Goal: Task Accomplishment & Management: Manage account settings

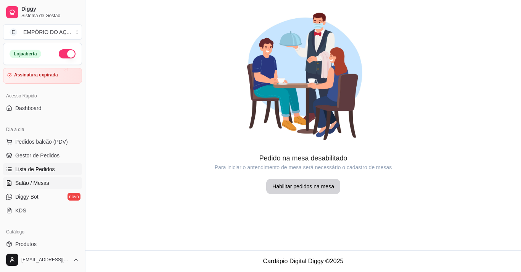
scroll to position [76, 0]
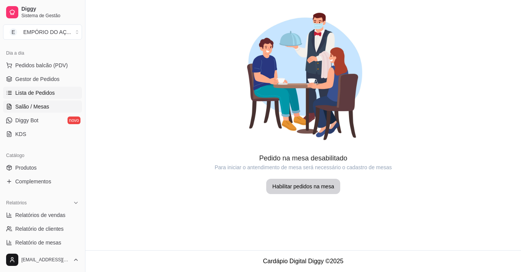
click at [50, 90] on span "Lista de Pedidos" at bounding box center [35, 93] width 40 height 8
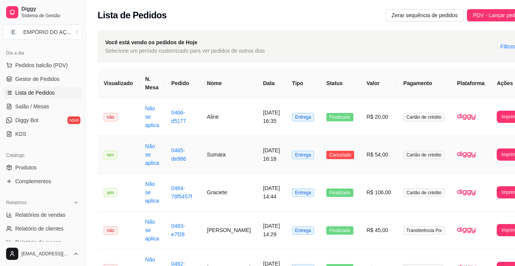
click at [292, 155] on span "Entrega" at bounding box center [303, 155] width 22 height 8
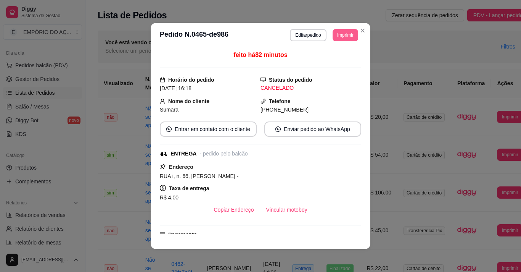
click at [346, 34] on button "Imprimir" at bounding box center [346, 35] width 26 height 12
click at [338, 56] on button "IMPRESSORA" at bounding box center [328, 62] width 53 height 12
click at [364, 52] on div "feito há 82 minutos Horário do pedido [DATE] 16:18 Status do pedido CANCELADO N…" at bounding box center [261, 141] width 220 height 189
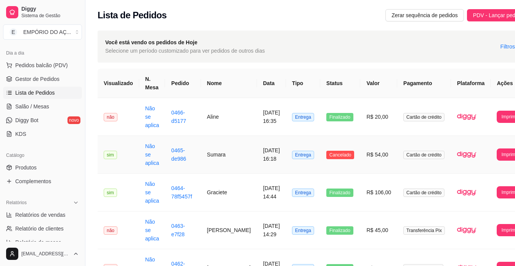
click at [328, 152] on span "Cancelado" at bounding box center [340, 155] width 28 height 8
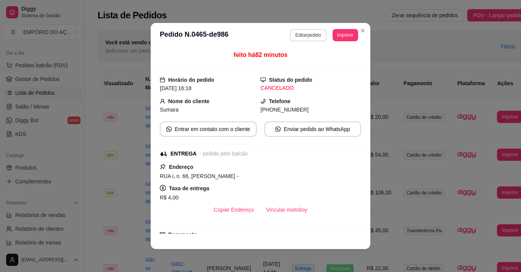
click at [291, 35] on button "Editar pedido" at bounding box center [308, 35] width 36 height 12
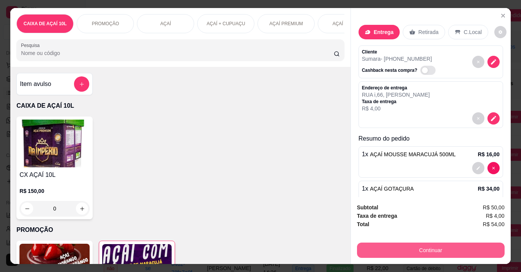
click at [463, 248] on button "Continuar" at bounding box center [431, 249] width 148 height 15
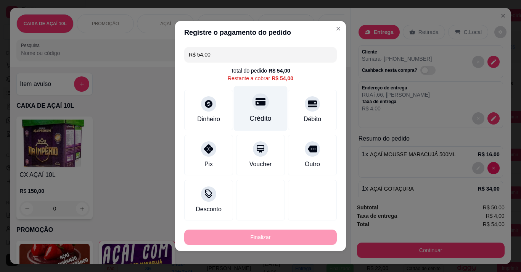
click at [250, 121] on div "Crédito" at bounding box center [261, 118] width 22 height 10
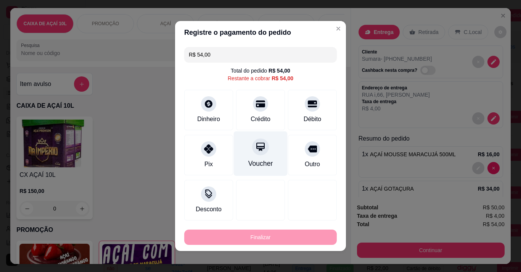
type input "R$ 0,00"
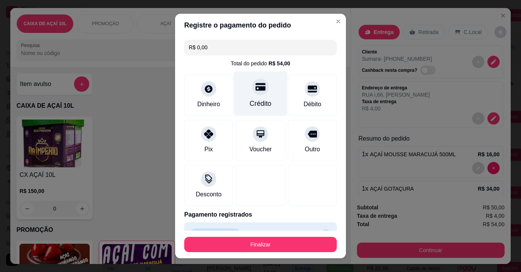
click at [250, 100] on div "Crédito" at bounding box center [261, 103] width 22 height 10
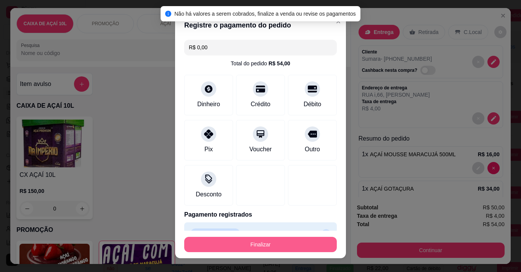
click at [252, 244] on button "Finalizar" at bounding box center [260, 243] width 153 height 15
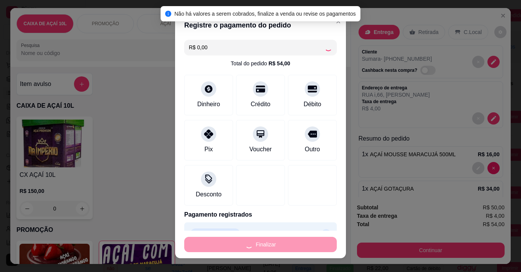
type input "0"
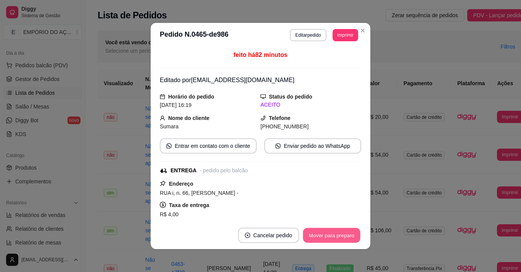
click at [341, 235] on button "Mover para preparo" at bounding box center [331, 235] width 57 height 15
click at [341, 235] on button "Mover para entrega" at bounding box center [331, 234] width 59 height 15
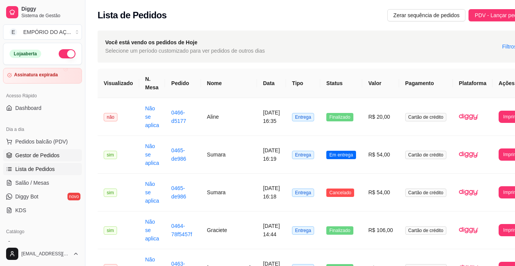
click at [31, 154] on span "Gestor de Pedidos" at bounding box center [37, 155] width 44 height 8
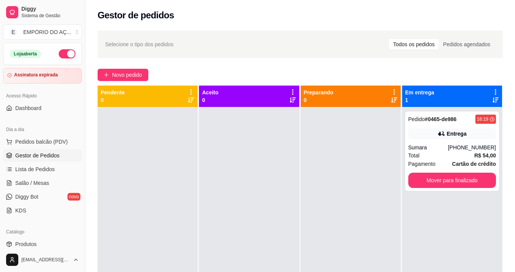
click at [315, 122] on div at bounding box center [351, 243] width 100 height 272
click at [310, 150] on div at bounding box center [351, 243] width 100 height 272
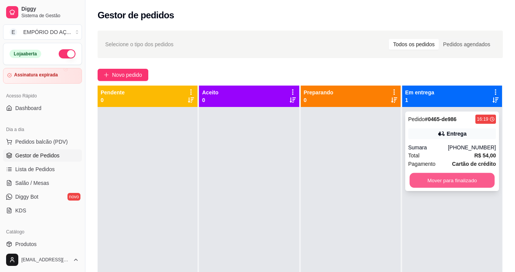
click at [443, 174] on button "Mover para finalizado" at bounding box center [452, 180] width 85 height 15
